Goal: Information Seeking & Learning: Check status

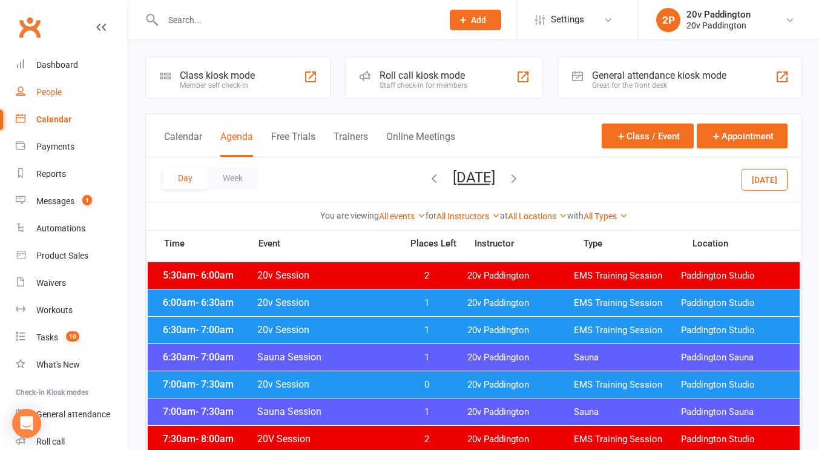
scroll to position [78, 0]
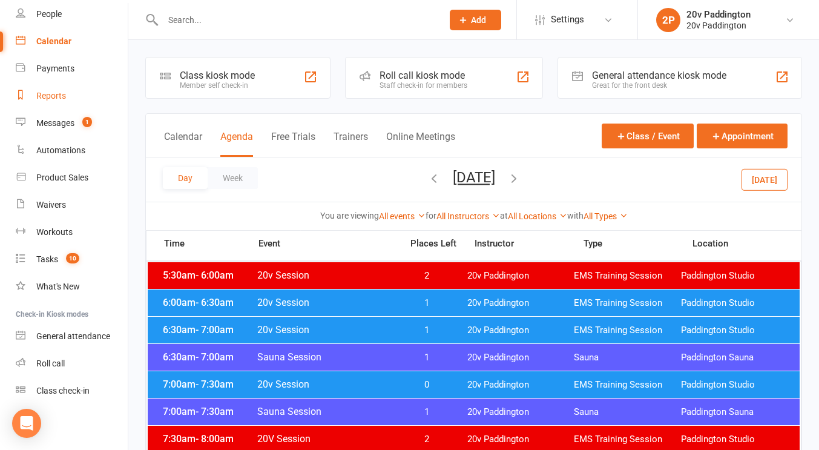
click at [45, 96] on div "Reports" at bounding box center [51, 96] width 30 height 10
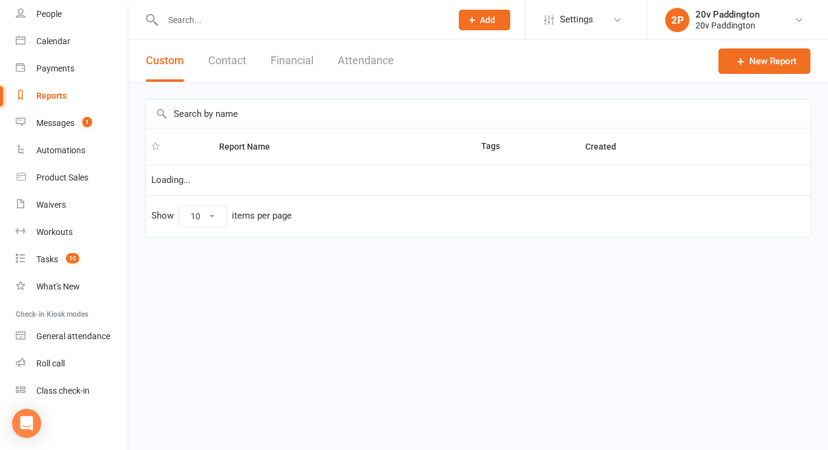
select select "100"
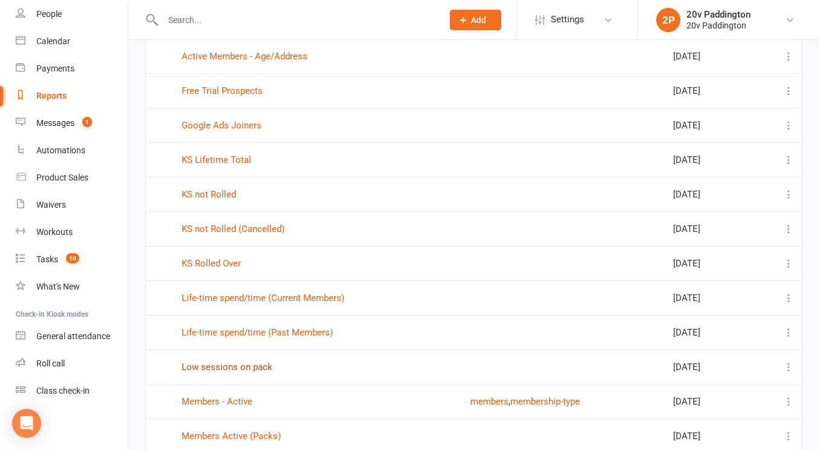
scroll to position [125, 0]
click at [232, 158] on link "KS Lifetime Total" at bounding box center [217, 161] width 70 height 11
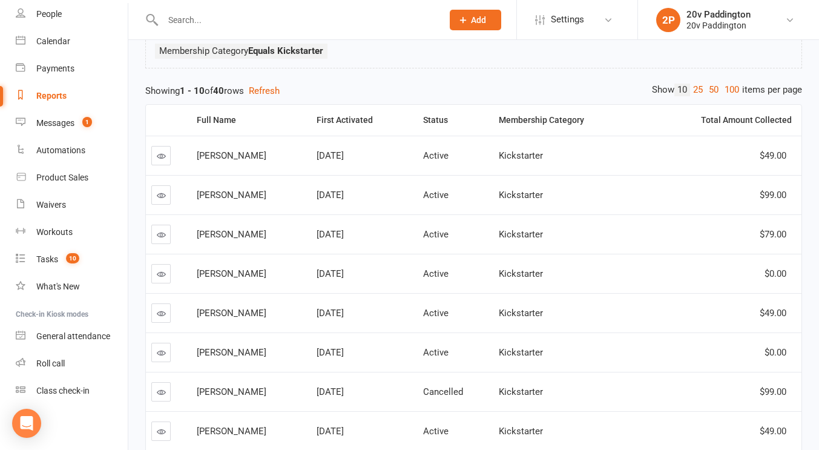
scroll to position [101, 0]
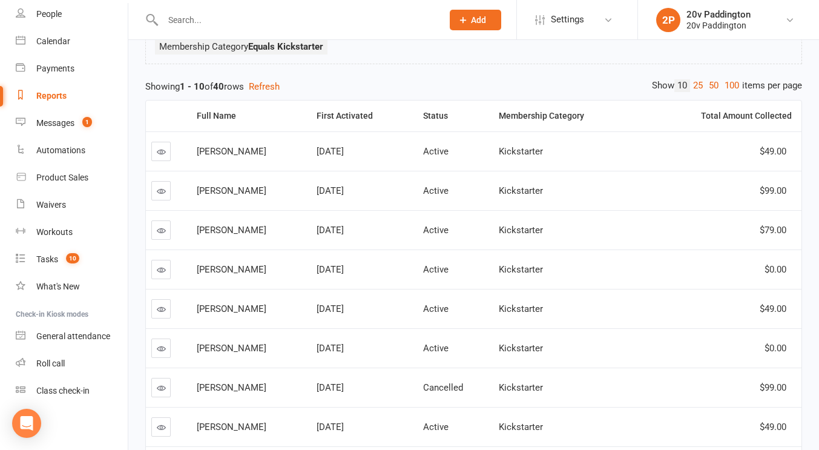
click at [162, 191] on icon at bounding box center [161, 191] width 9 height 9
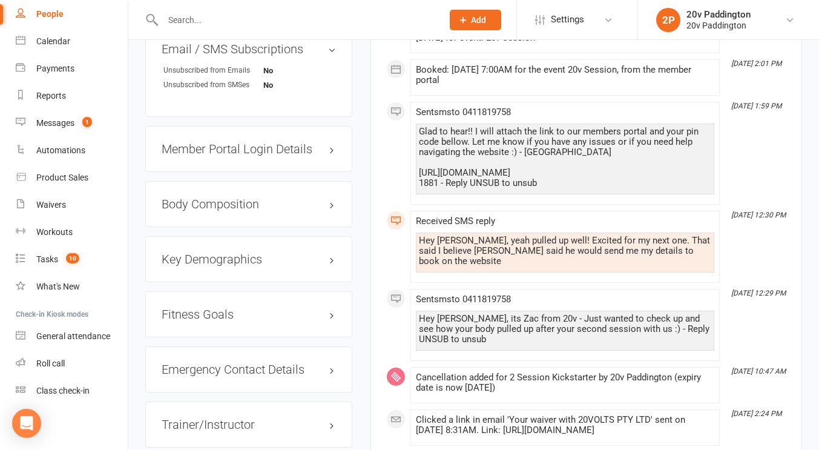
scroll to position [1057, 0]
click at [510, 246] on div "Hey Zac, yeah pulled up well! Excited for my next one. That said I believe Joel…" at bounding box center [565, 250] width 293 height 31
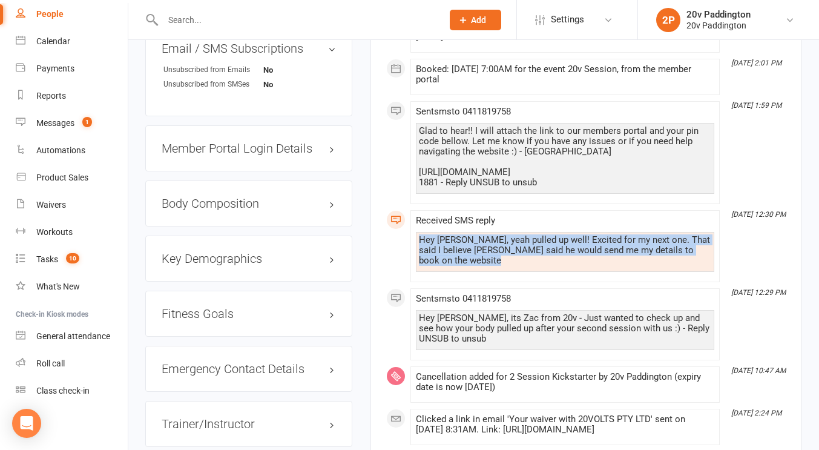
click at [510, 246] on div "Hey Zac, yeah pulled up well! Excited for my next one. That said I believe Joel…" at bounding box center [565, 250] width 293 height 31
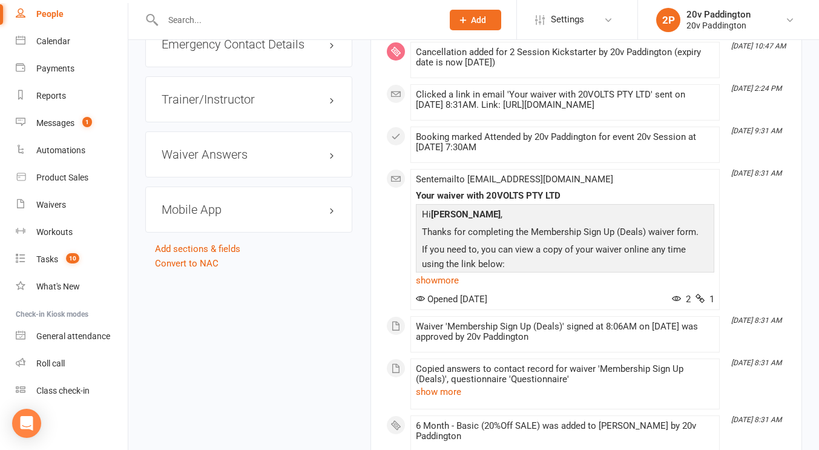
scroll to position [1395, 0]
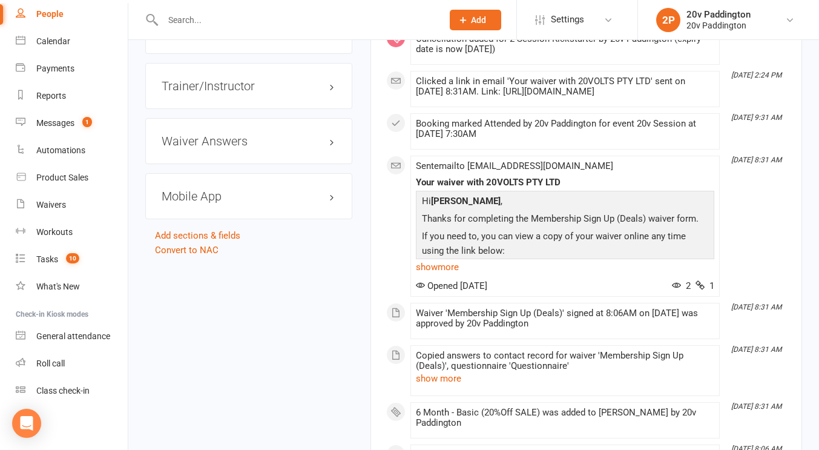
click at [501, 241] on p "If you need to, you can view a copy of your waiver online any time using the li…" at bounding box center [565, 245] width 293 height 32
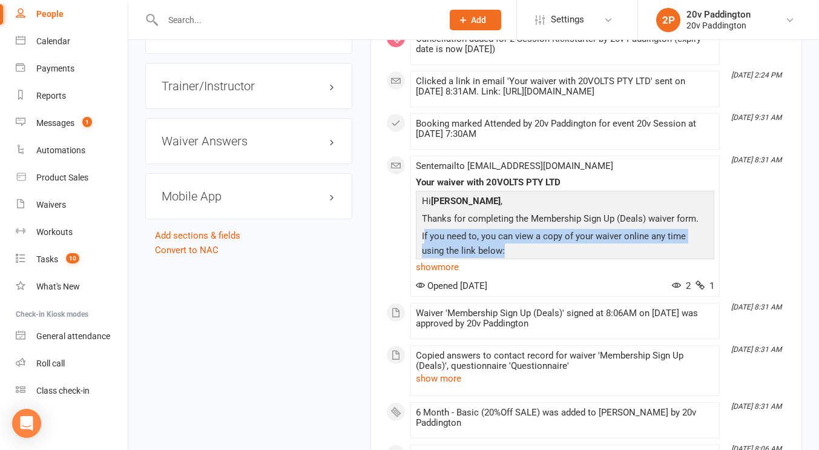
click at [501, 241] on p "If you need to, you can view a copy of your waiver online any time using the li…" at bounding box center [565, 245] width 293 height 32
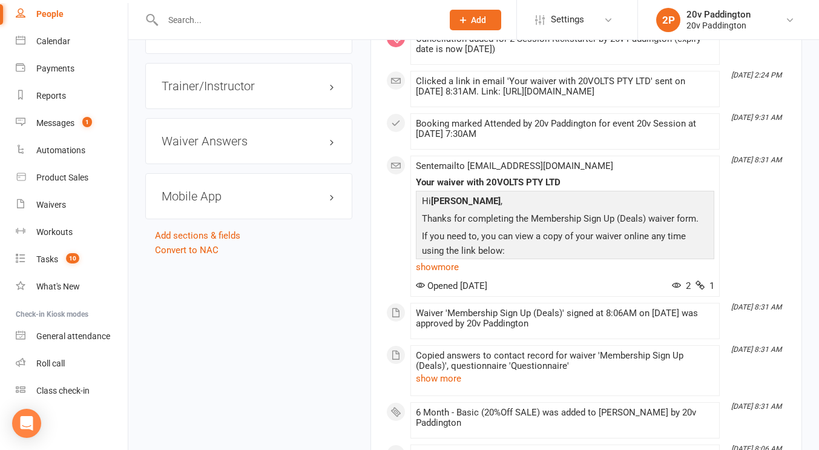
click at [433, 286] on div "Sent email to harrietmurray28@gmail.com Your waiver with 20VOLTS PTY LTD Hi Har…" at bounding box center [565, 226] width 299 height 130
click at [439, 276] on link "show more" at bounding box center [565, 267] width 299 height 17
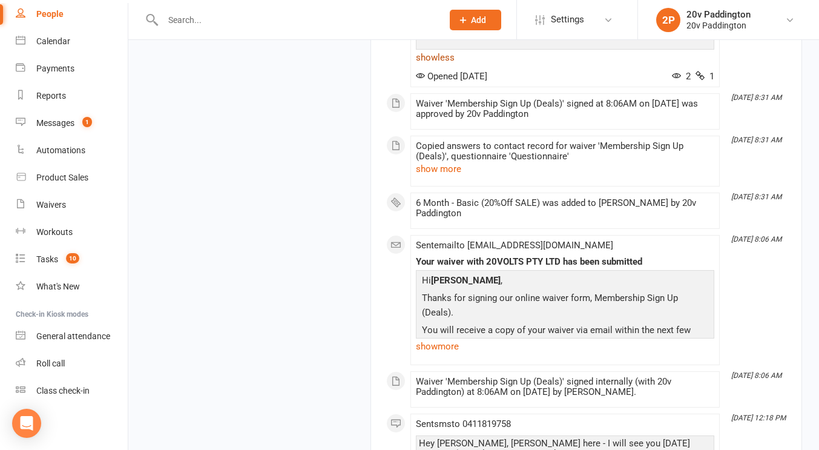
scroll to position [1659, 0]
